Goal: Task Accomplishment & Management: Manage account settings

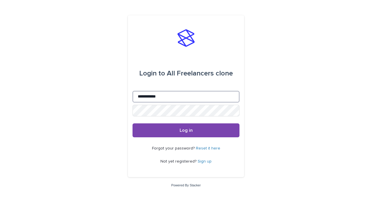
type input "**********"
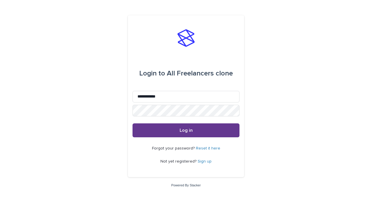
click at [186, 130] on span "Log in" at bounding box center [186, 130] width 13 height 5
